Goal: Task Accomplishment & Management: Use online tool/utility

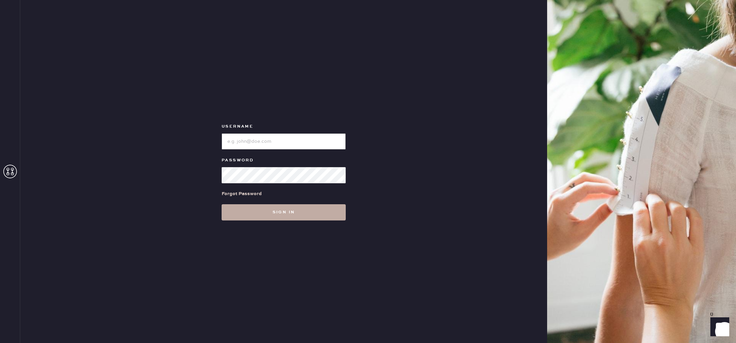
type input "reformationchestnuthill"
click at [321, 210] on button "Sign in" at bounding box center [284, 212] width 124 height 16
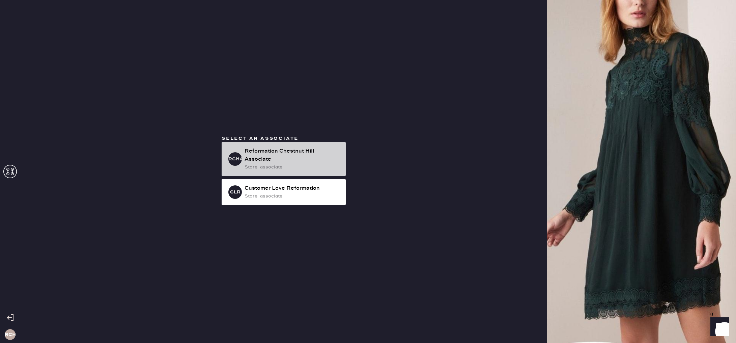
click at [299, 167] on div "store_associate" at bounding box center [293, 166] width 96 height 7
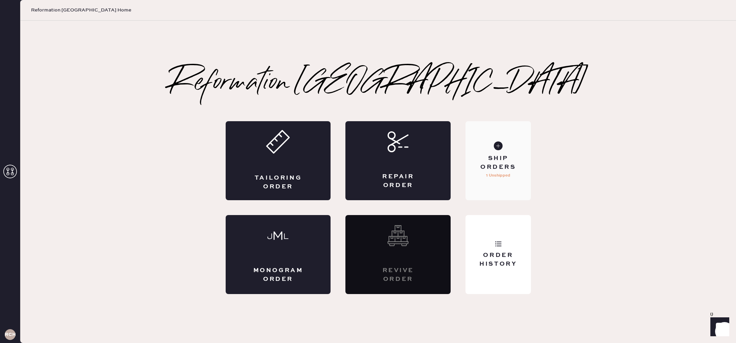
click at [499, 148] on use at bounding box center [498, 145] width 9 height 9
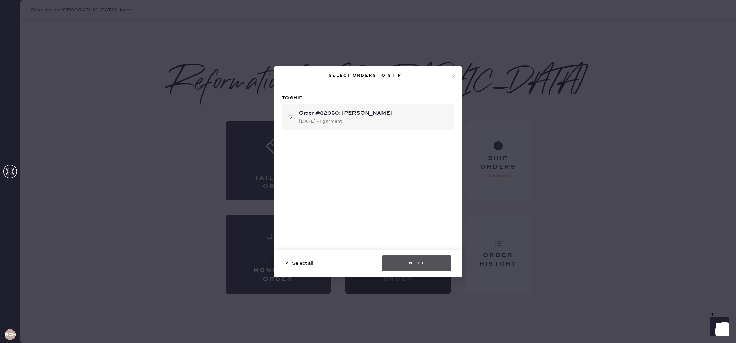
click at [425, 260] on button "Next" at bounding box center [416, 263] width 69 height 16
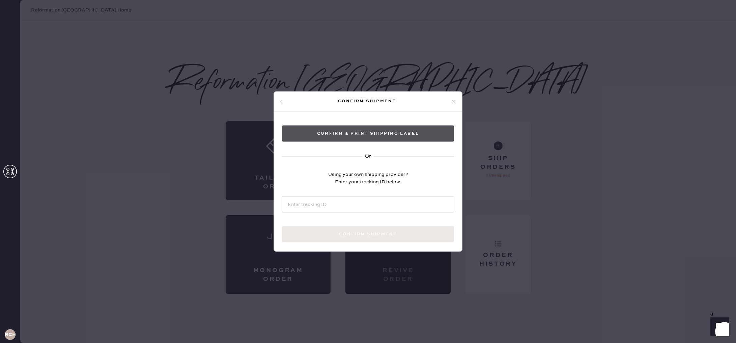
click at [390, 134] on button "Confirm & Print shipping label" at bounding box center [368, 133] width 172 height 16
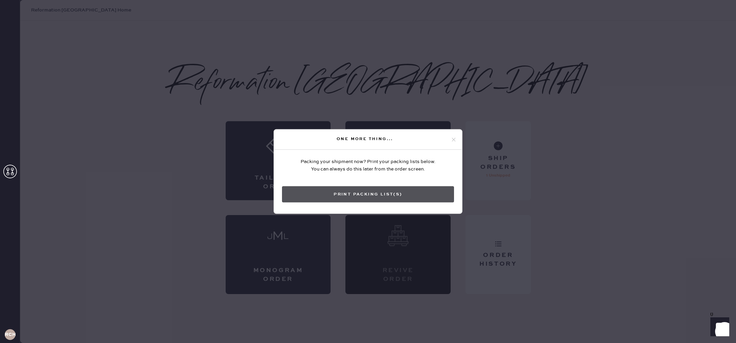
click at [406, 194] on button "Print Packing List(s)" at bounding box center [368, 194] width 172 height 16
